Goal: Information Seeking & Learning: Find contact information

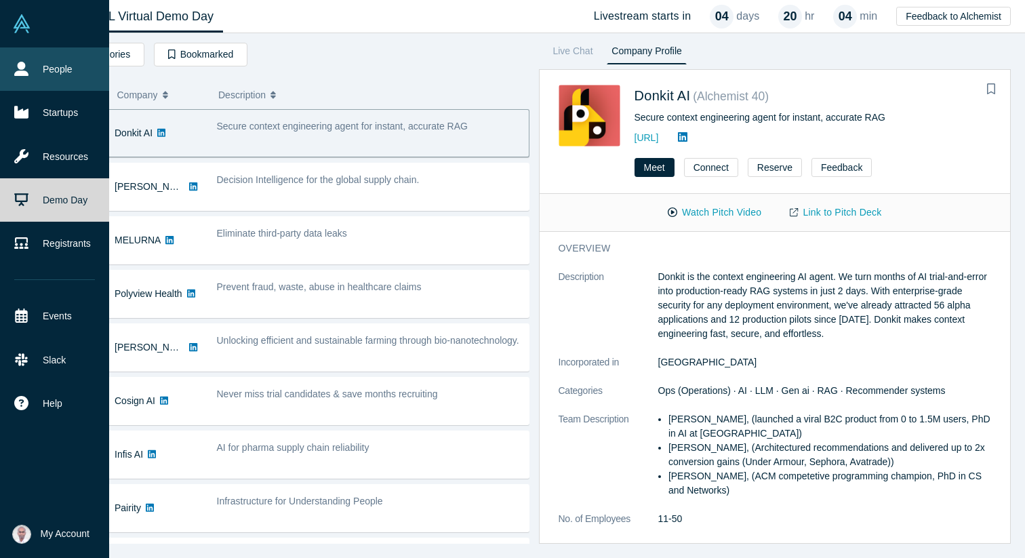
click at [52, 64] on link "People" at bounding box center [54, 68] width 109 height 43
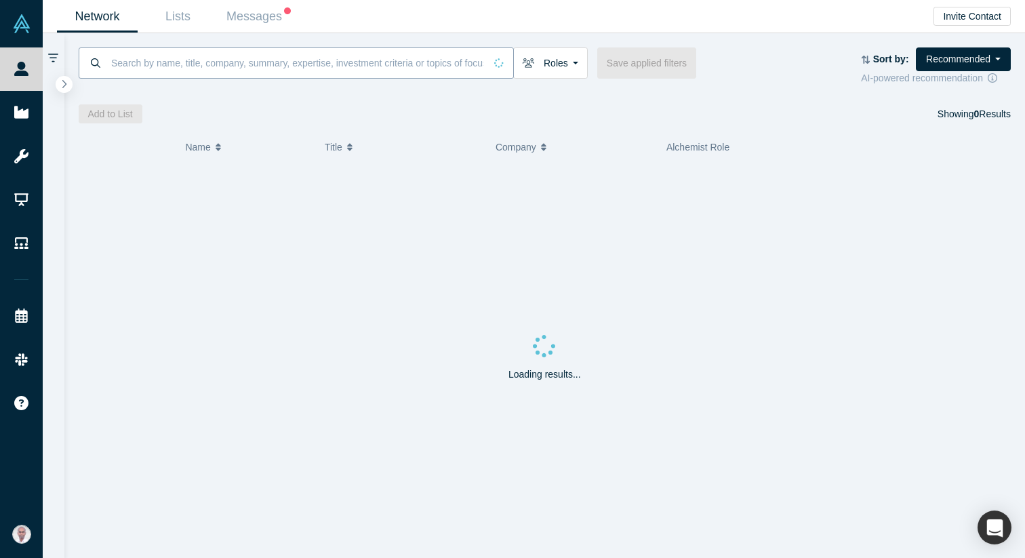
click at [172, 57] on input at bounding box center [297, 63] width 375 height 32
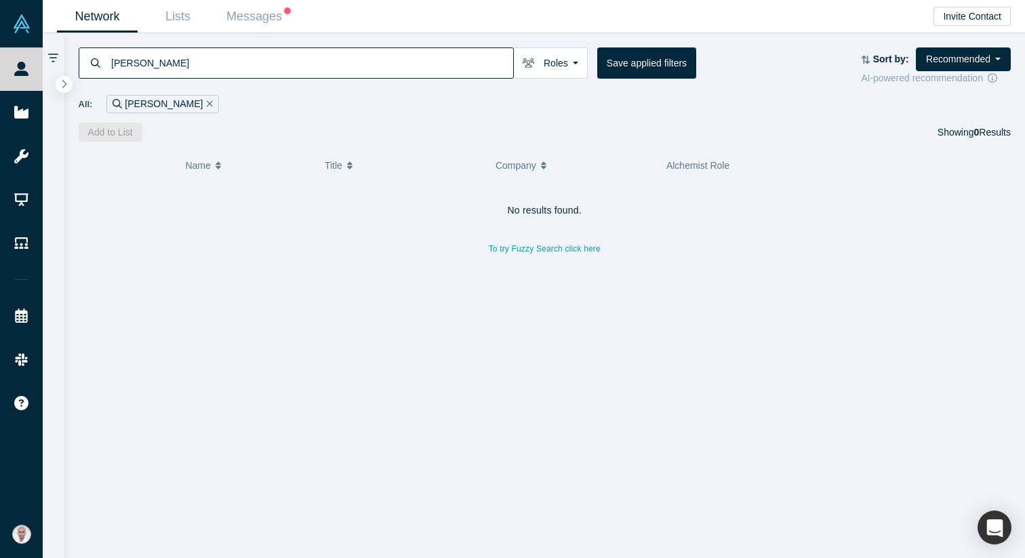
click at [130, 61] on input "[PERSON_NAME]" at bounding box center [311, 63] width 403 height 32
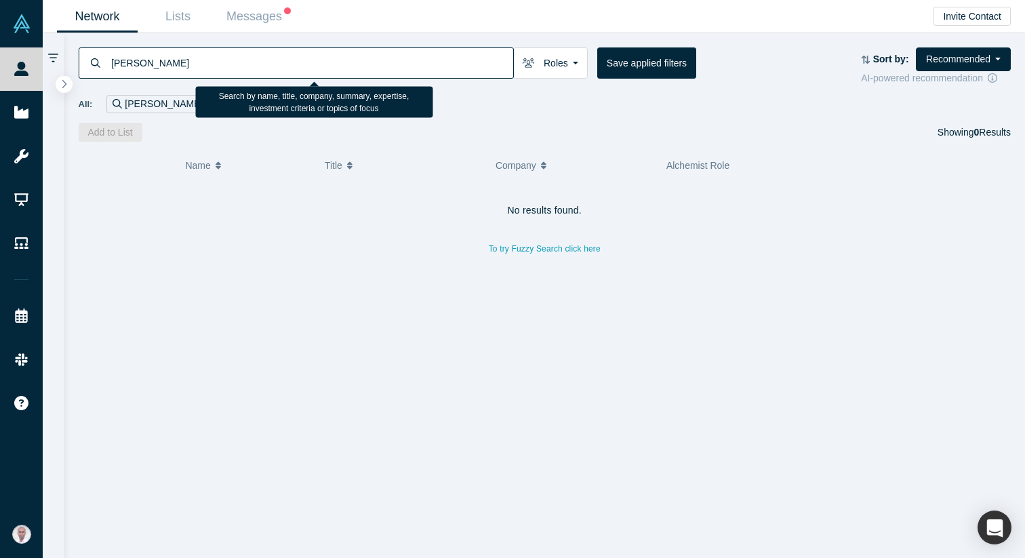
click at [130, 61] on input "[PERSON_NAME]" at bounding box center [311, 63] width 403 height 32
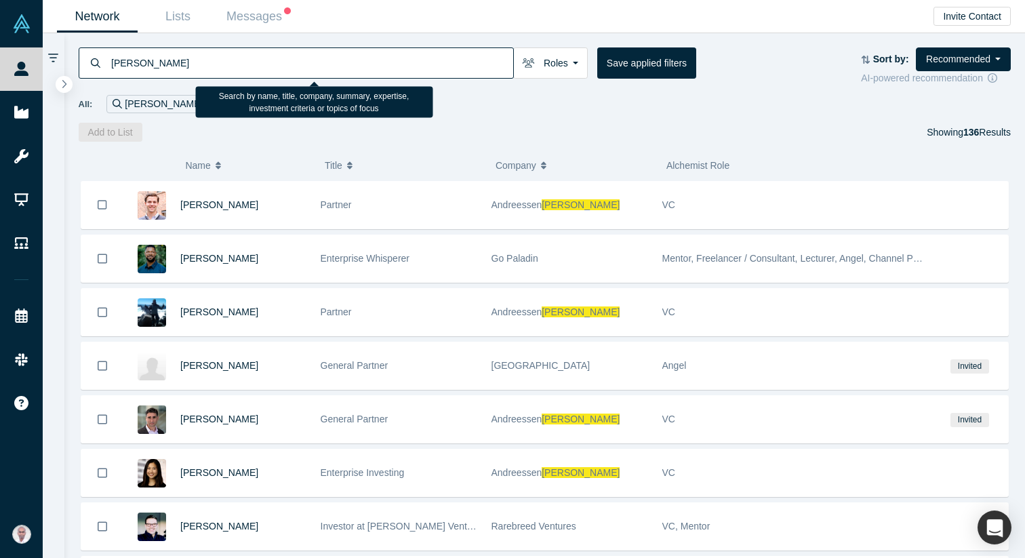
click at [120, 68] on input "[PERSON_NAME]" at bounding box center [311, 63] width 403 height 32
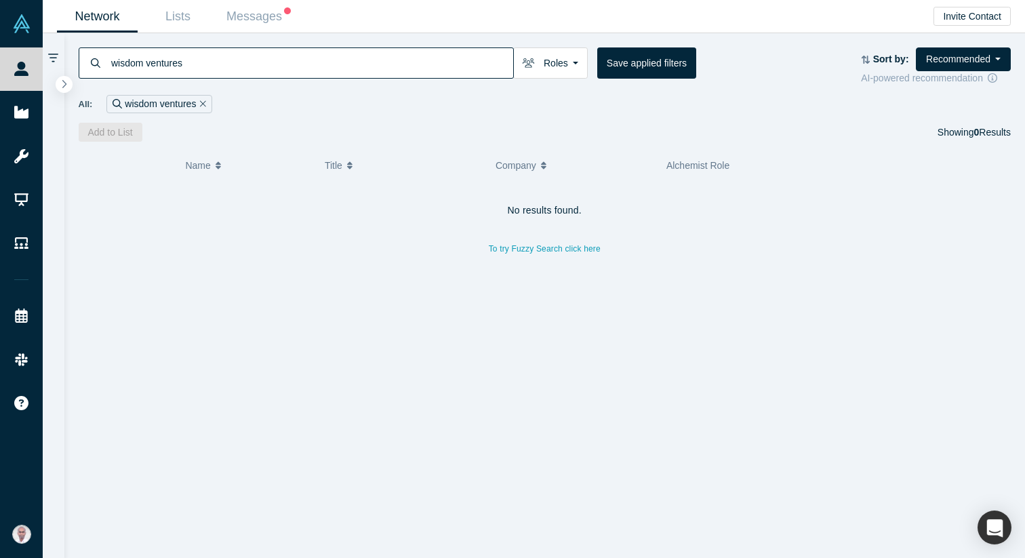
click at [176, 71] on input "wisdom ventures" at bounding box center [311, 63] width 403 height 32
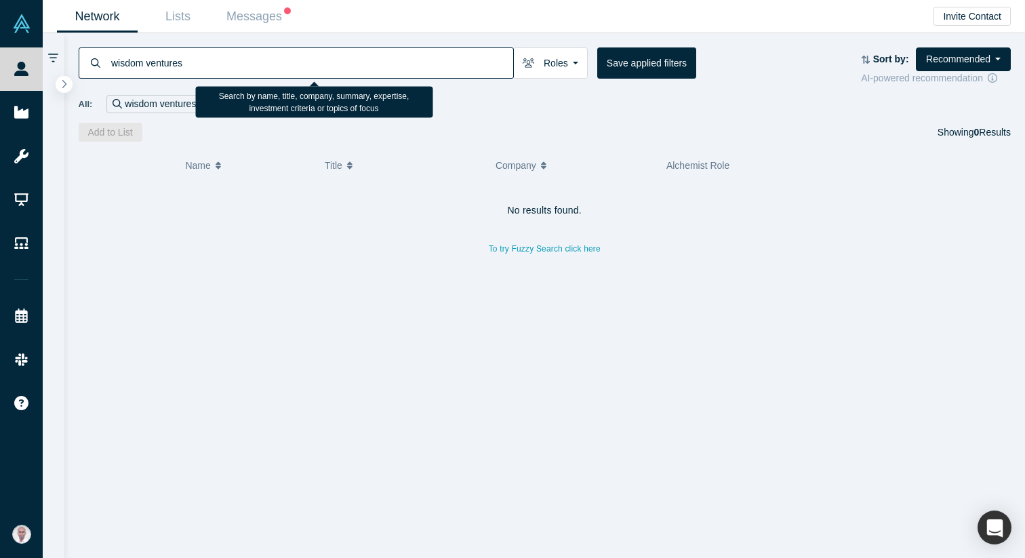
click at [176, 71] on input "wisdom ventures" at bounding box center [311, 63] width 403 height 32
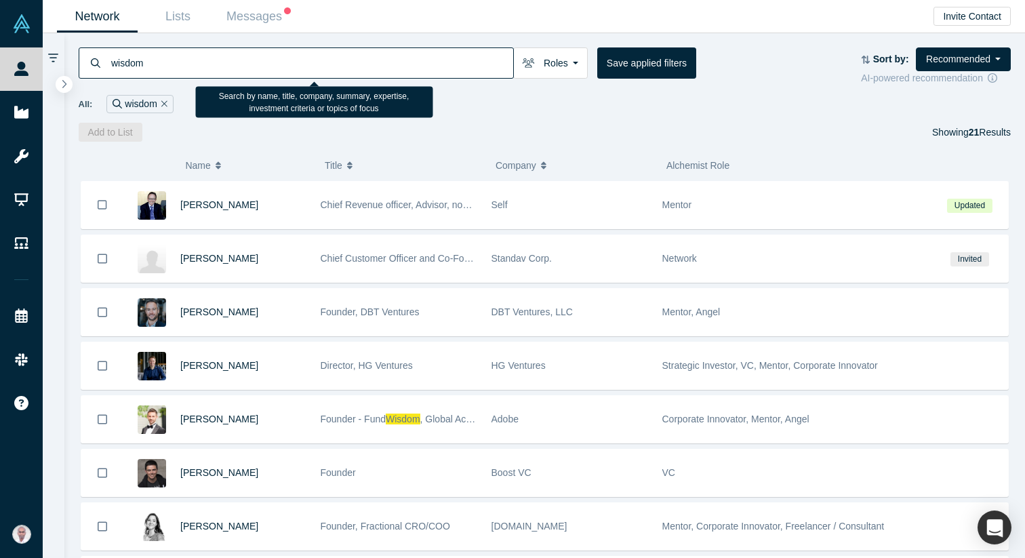
click at [136, 71] on input "wisdom" at bounding box center [311, 63] width 403 height 32
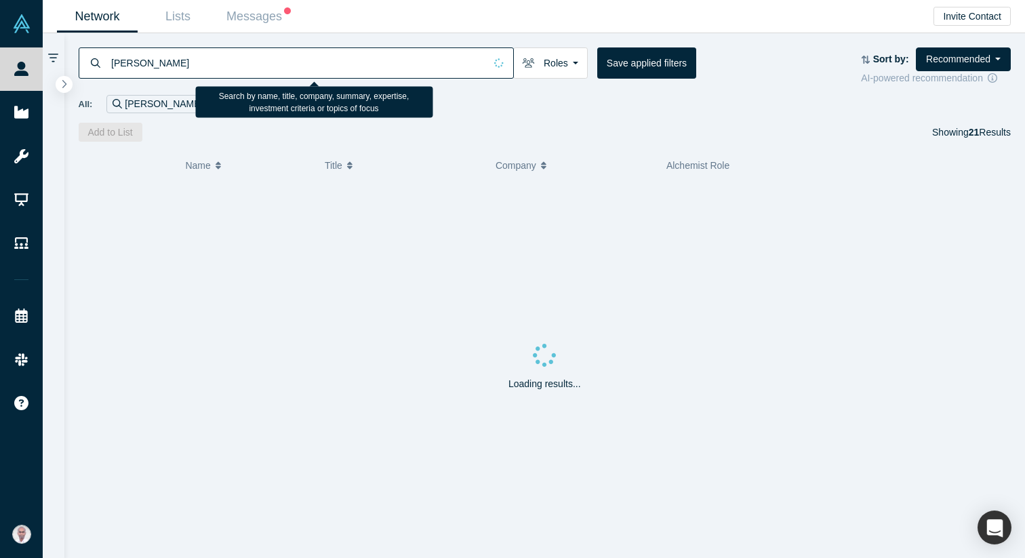
type input "[PERSON_NAME]"
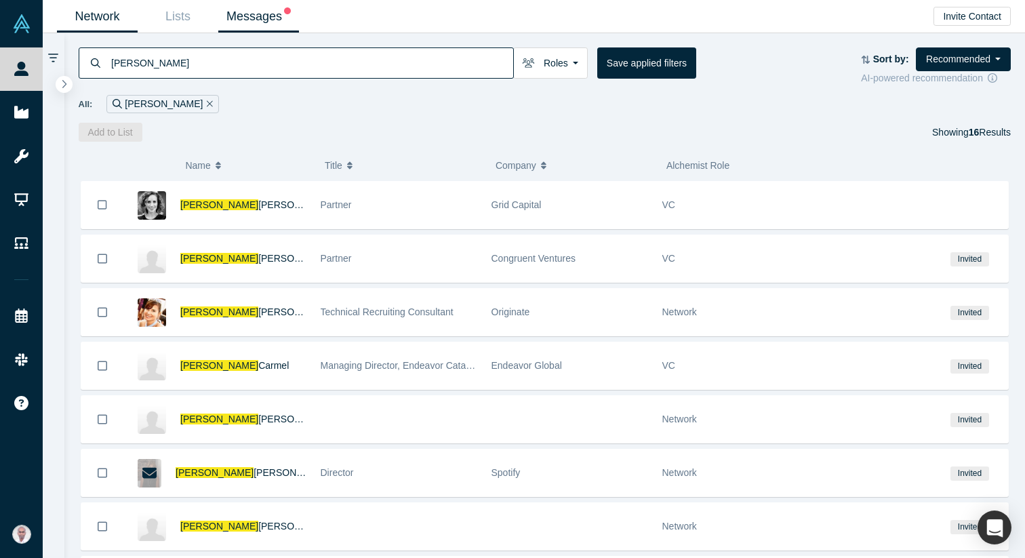
click at [261, 18] on link "Messages" at bounding box center [258, 17] width 81 height 32
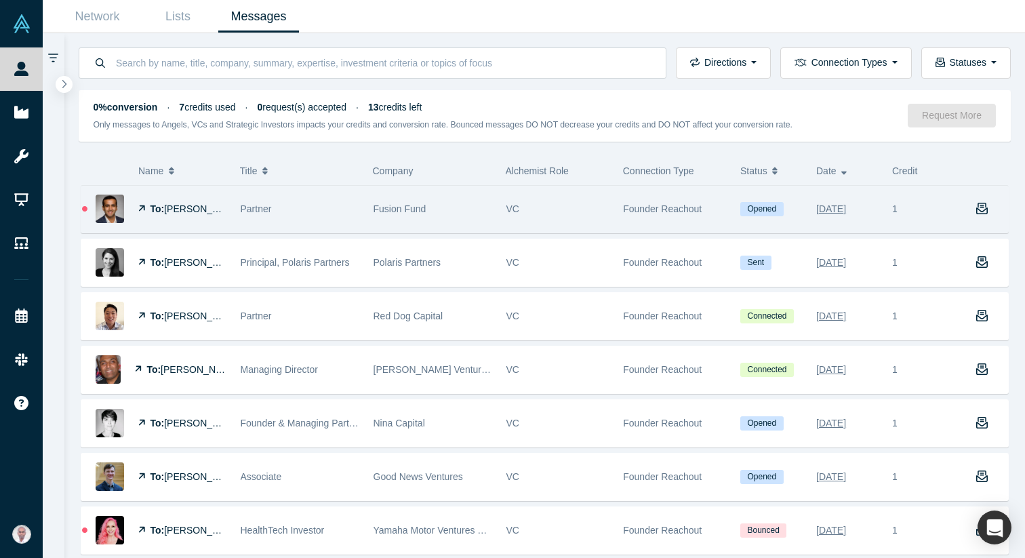
click at [205, 216] on div "To: [PERSON_NAME]" at bounding box center [182, 209] width 88 height 47
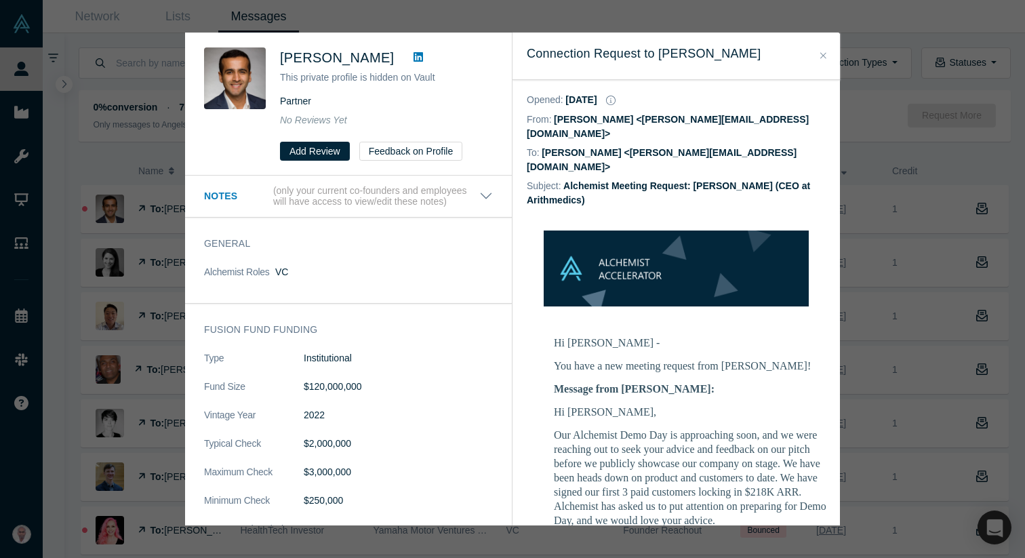
click at [819, 60] on button "Close" at bounding box center [823, 56] width 14 height 16
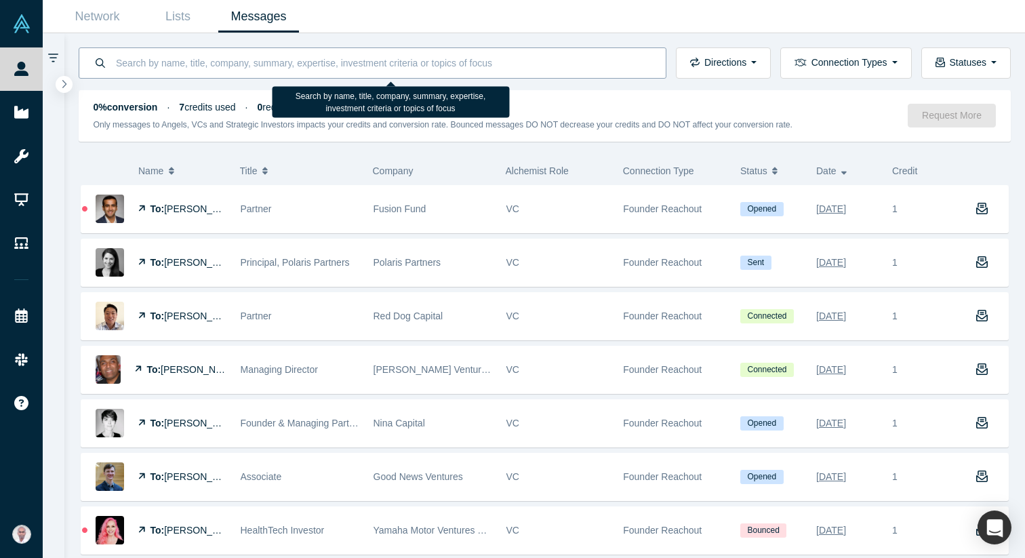
click at [235, 68] on input at bounding box center [383, 63] width 537 height 32
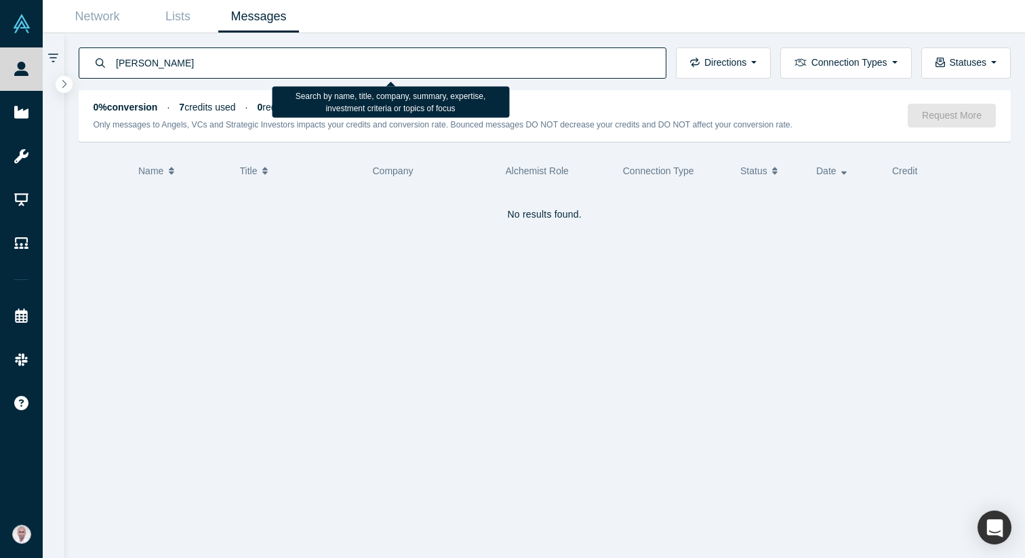
click at [238, 71] on input "[PERSON_NAME]" at bounding box center [383, 63] width 537 height 32
type input "j"
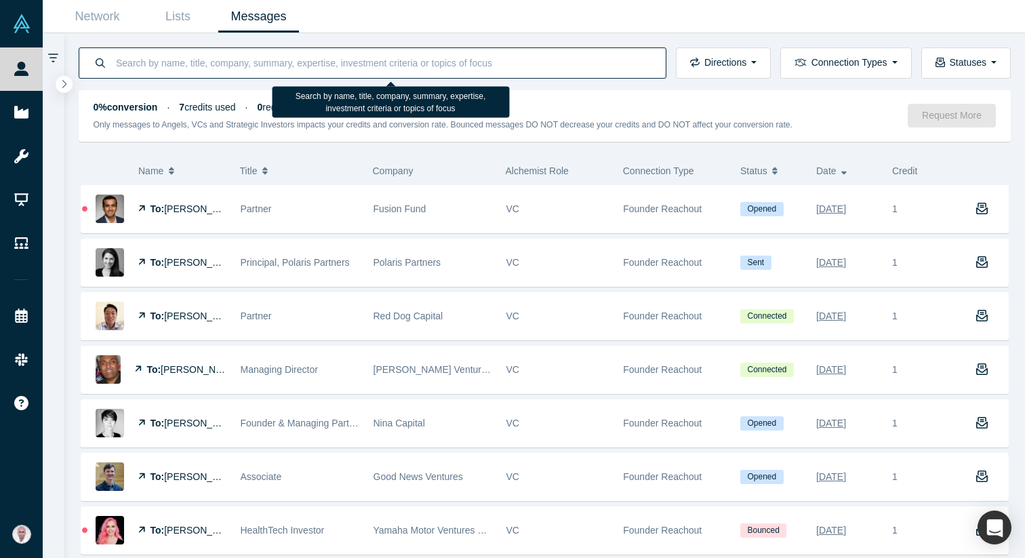
click at [379, 53] on input at bounding box center [383, 63] width 537 height 32
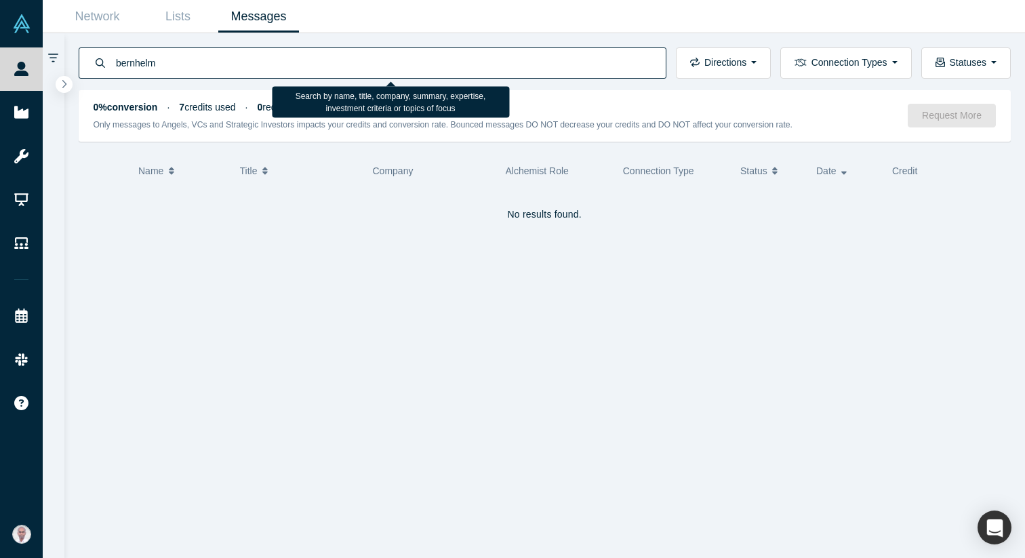
click at [245, 71] on input "bernhelm" at bounding box center [383, 63] width 537 height 32
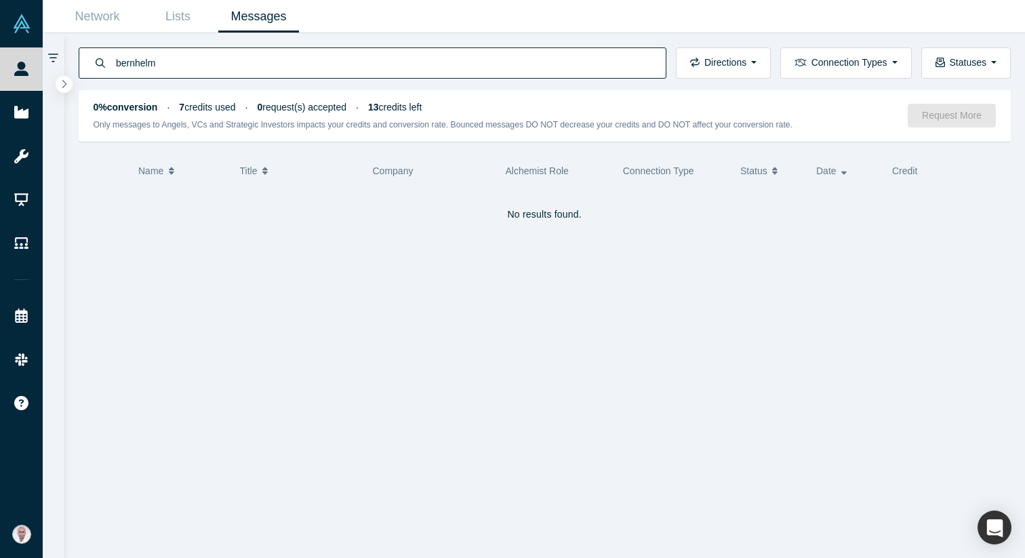
type input "bernhelm"
